Goal: Communication & Community: Share content

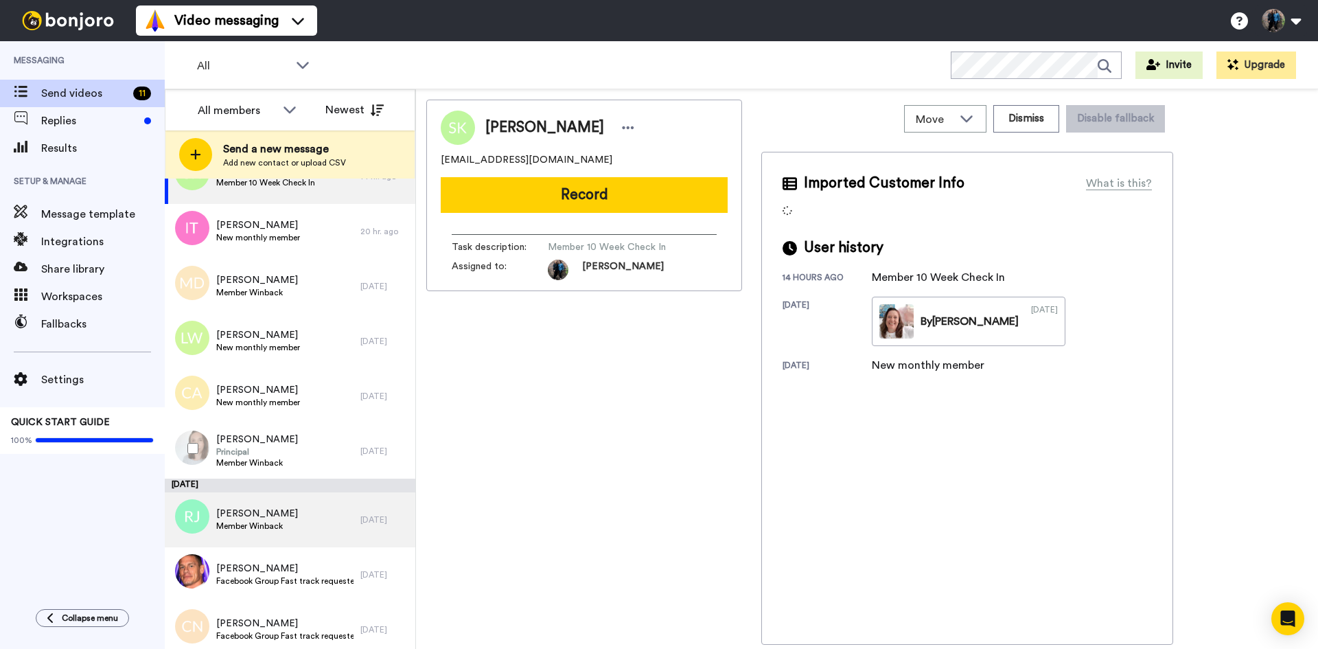
scroll to position [161, 0]
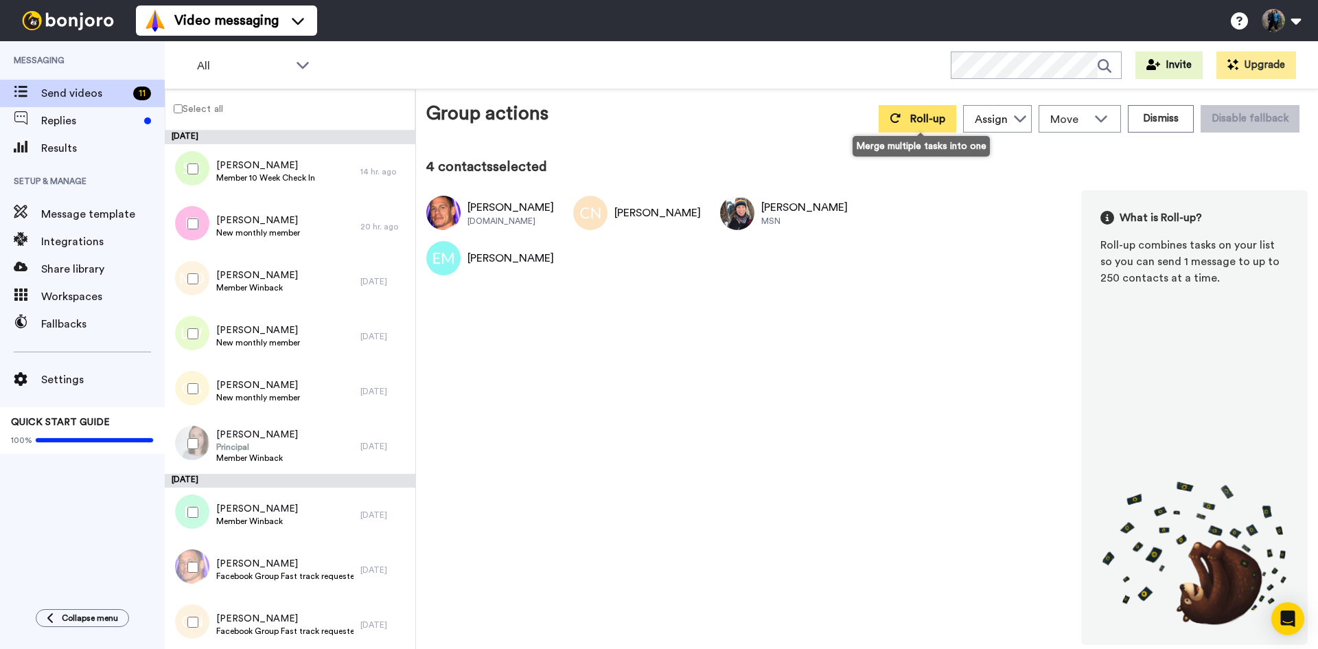
click at [940, 113] on span "Roll-up" at bounding box center [927, 118] width 35 height 11
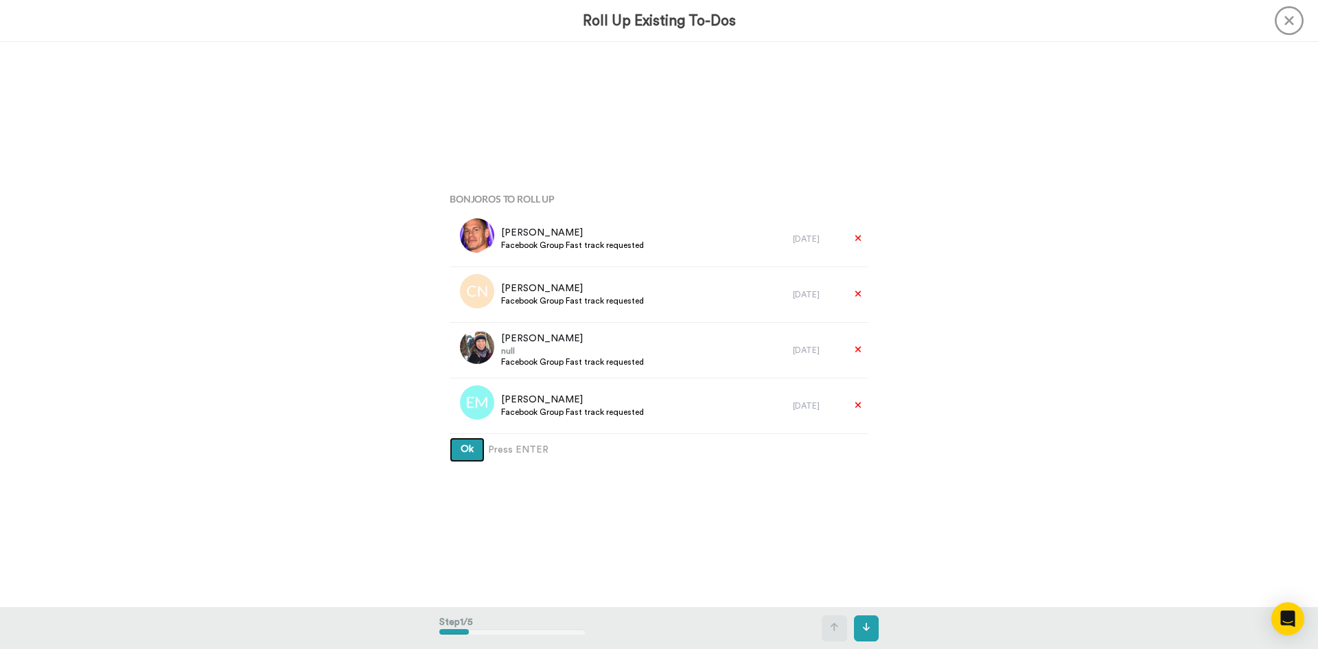
click at [468, 445] on span "Ok" at bounding box center [467, 449] width 13 height 10
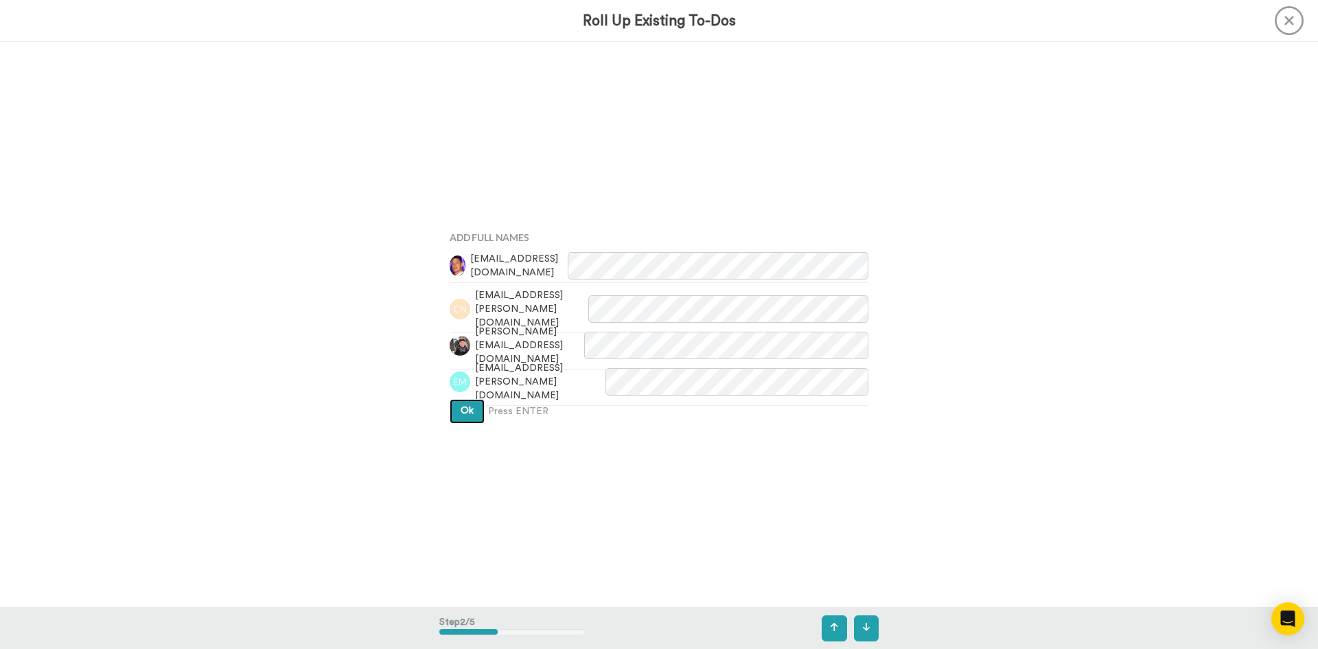
click at [456, 406] on button "Ok" at bounding box center [467, 411] width 35 height 25
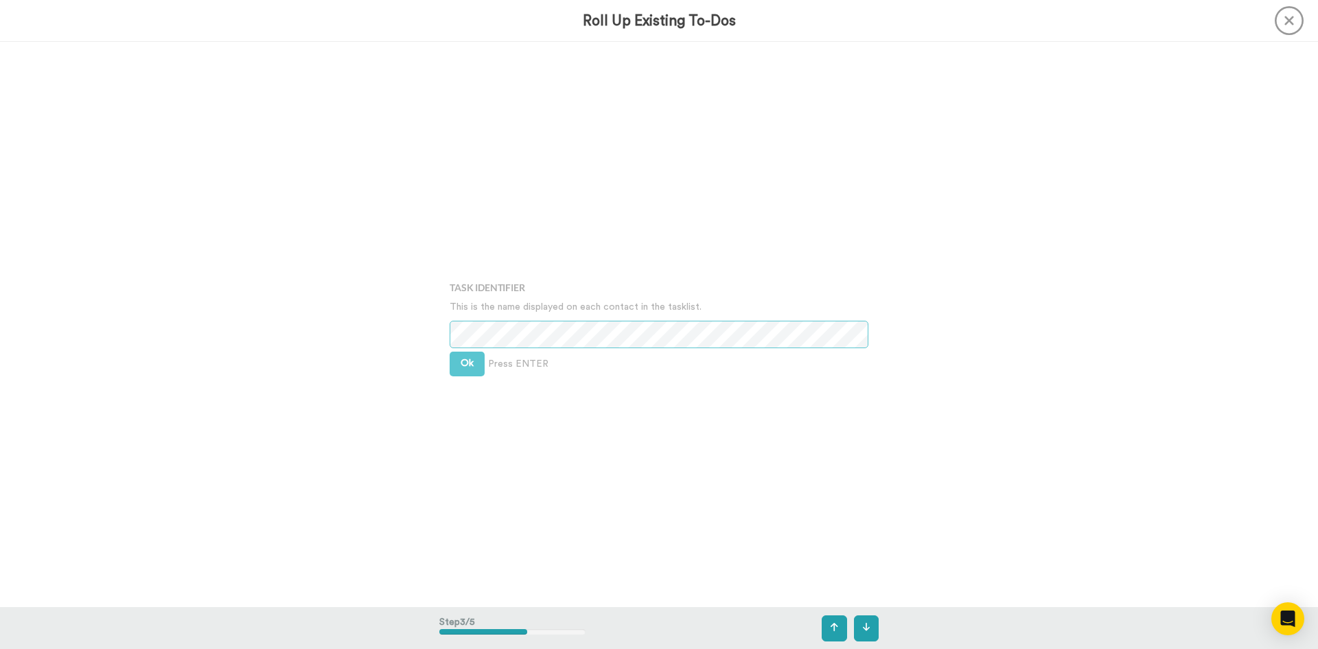
scroll to position [1130, 0]
click at [454, 364] on button "Ok" at bounding box center [467, 362] width 35 height 25
click at [460, 344] on button "Ok" at bounding box center [467, 352] width 35 height 25
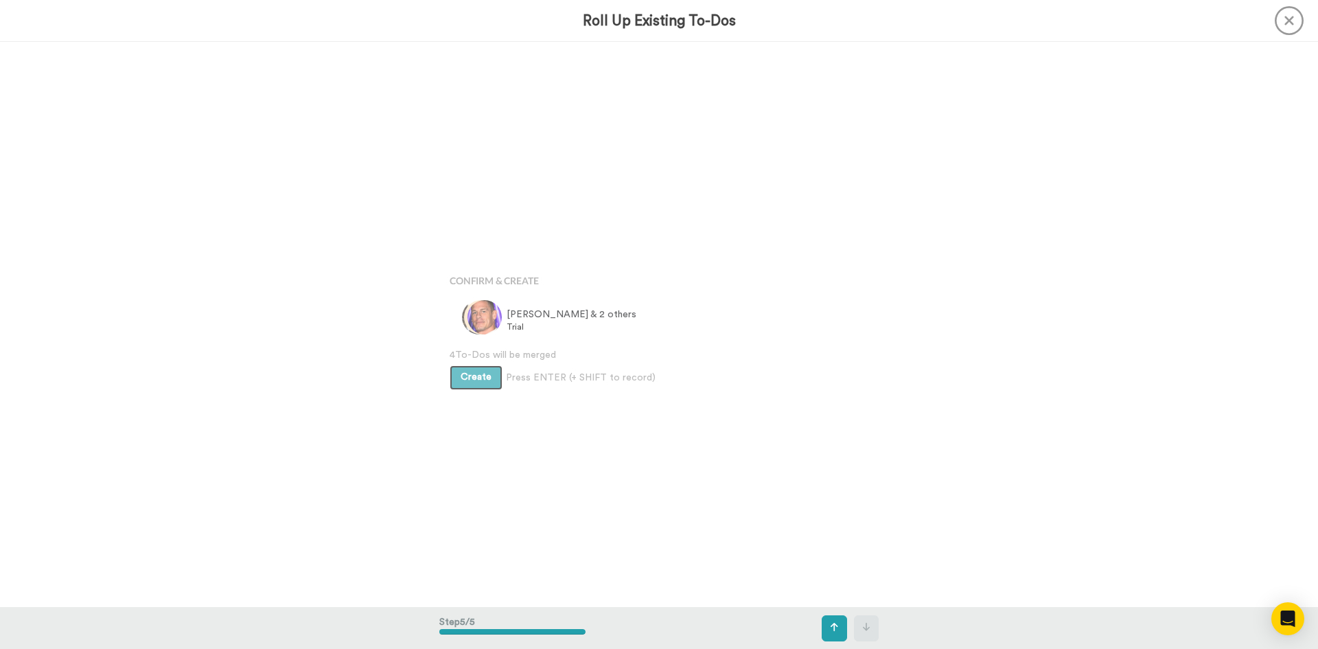
scroll to position [2260, 0]
click at [474, 379] on button "Create" at bounding box center [476, 372] width 53 height 25
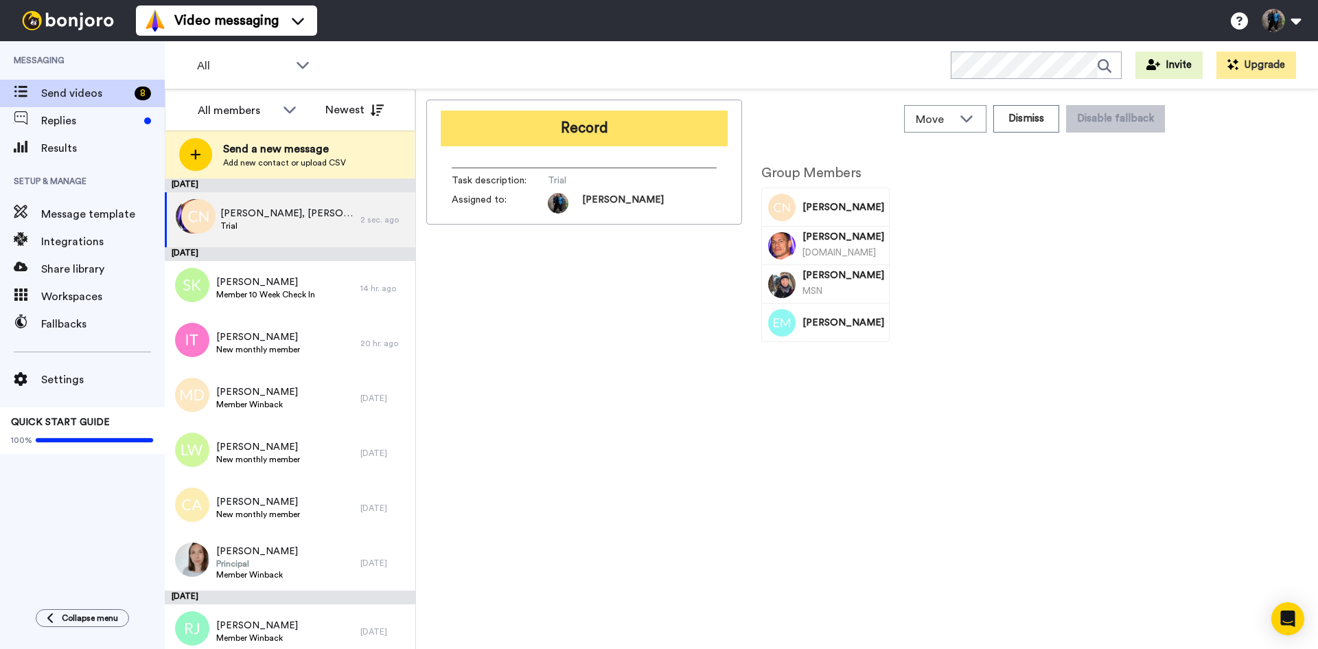
click at [593, 123] on button "Record" at bounding box center [584, 129] width 287 height 36
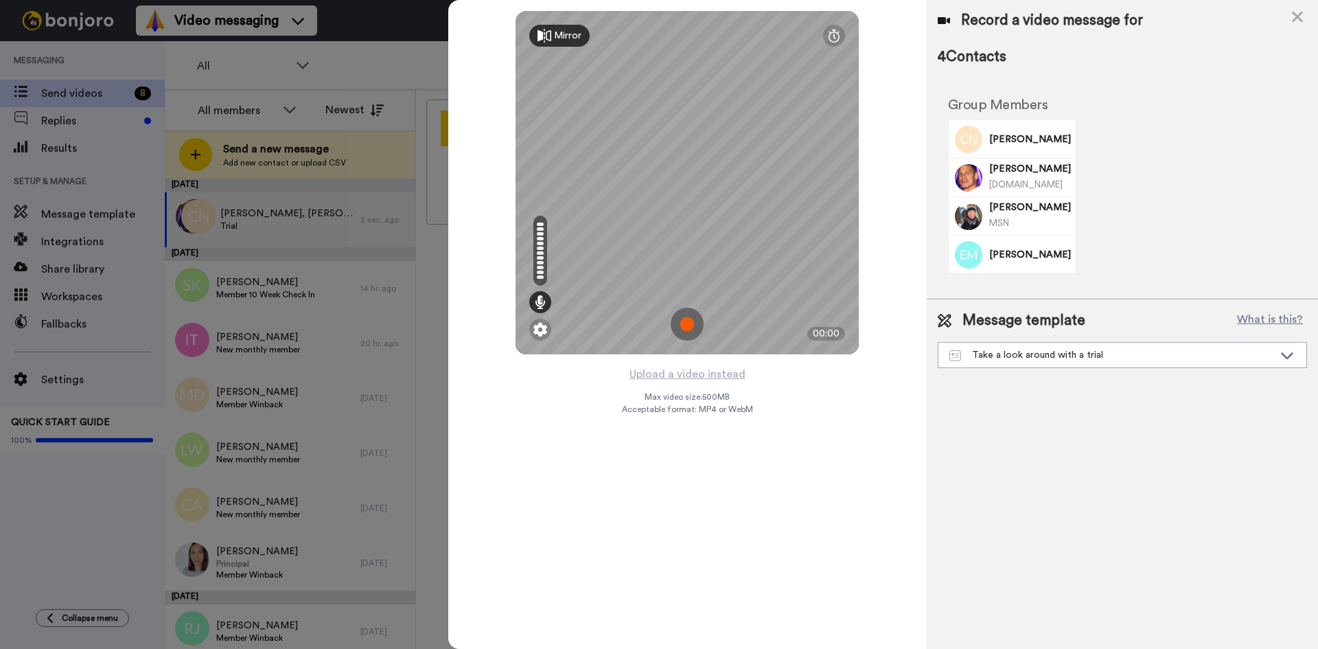
click at [692, 316] on img at bounding box center [687, 323] width 33 height 33
click at [678, 318] on img at bounding box center [687, 323] width 33 height 33
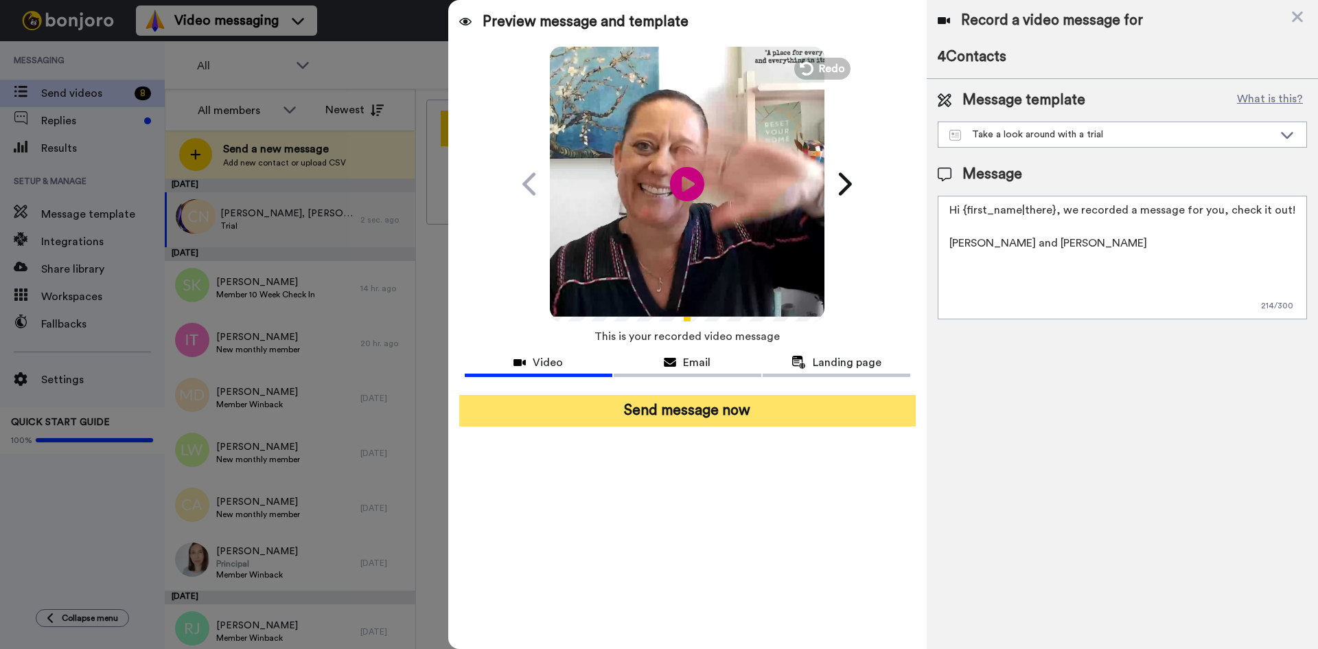
click at [648, 410] on button "Send message now" at bounding box center [687, 411] width 456 height 32
